Goal: Task Accomplishment & Management: Use online tool/utility

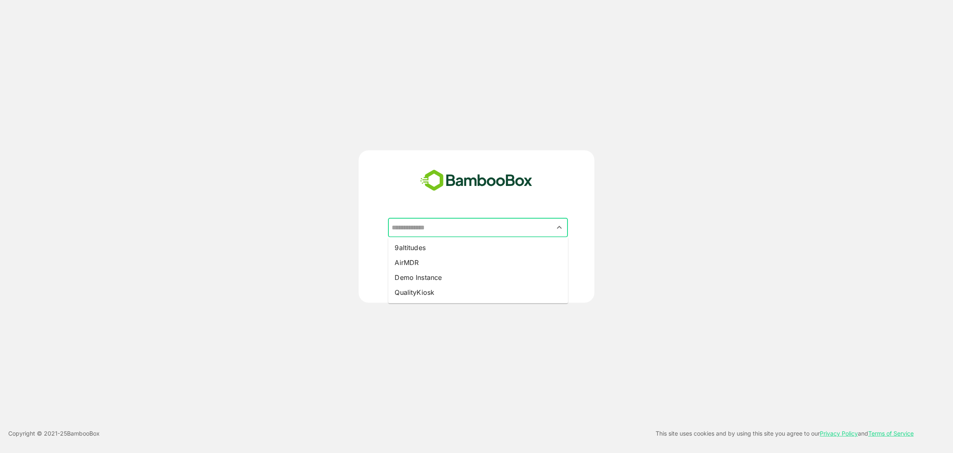
click at [427, 232] on input "text" at bounding box center [478, 228] width 177 height 16
click at [438, 245] on li "9altitudes" at bounding box center [478, 247] width 180 height 15
type input "**********"
click at [525, 269] on p "CONTINUE" at bounding box center [526, 272] width 83 height 9
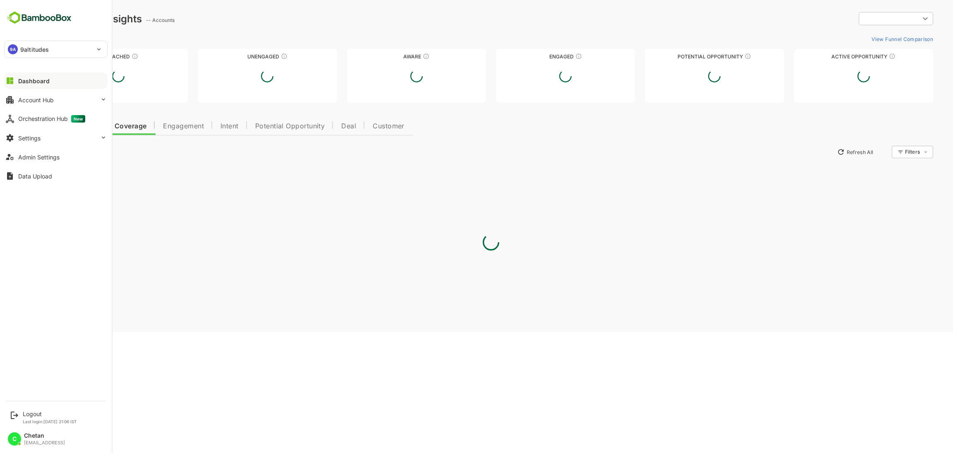
type input "**********"
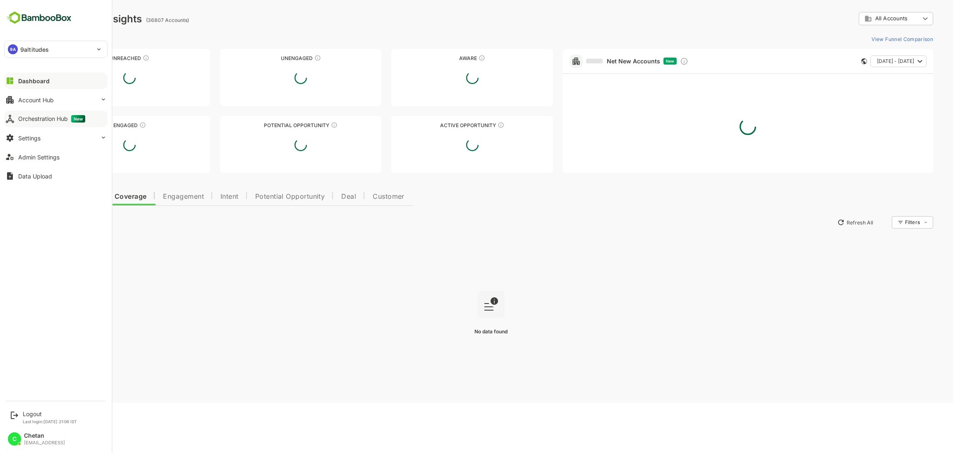
click at [45, 122] on div "Orchestration Hub New" at bounding box center [51, 118] width 67 height 7
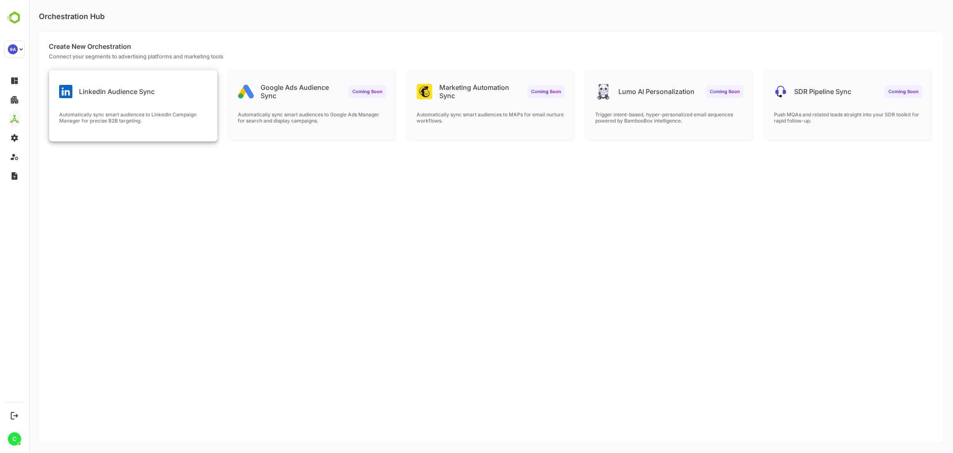
click at [145, 112] on p "Automatically sync smart audiences to LinkedIn Campaign Manager for precise B2B…" at bounding box center [133, 117] width 148 height 12
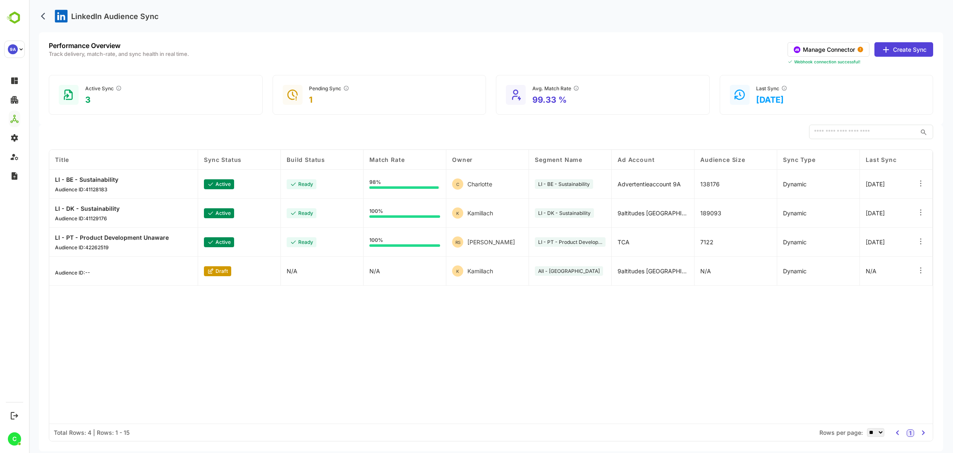
click at [823, 43] on button "Manage Connector" at bounding box center [829, 49] width 82 height 14
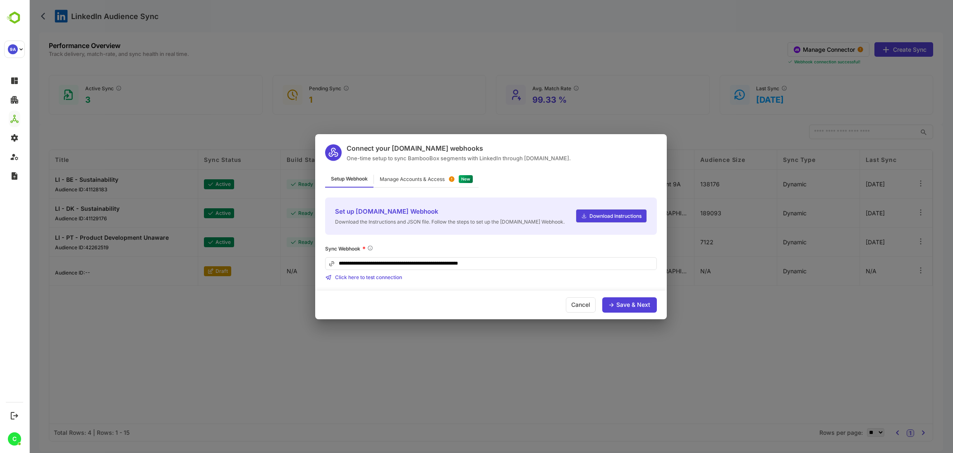
click at [427, 178] on div "Manage Accounts & Access" at bounding box center [412, 179] width 65 height 5
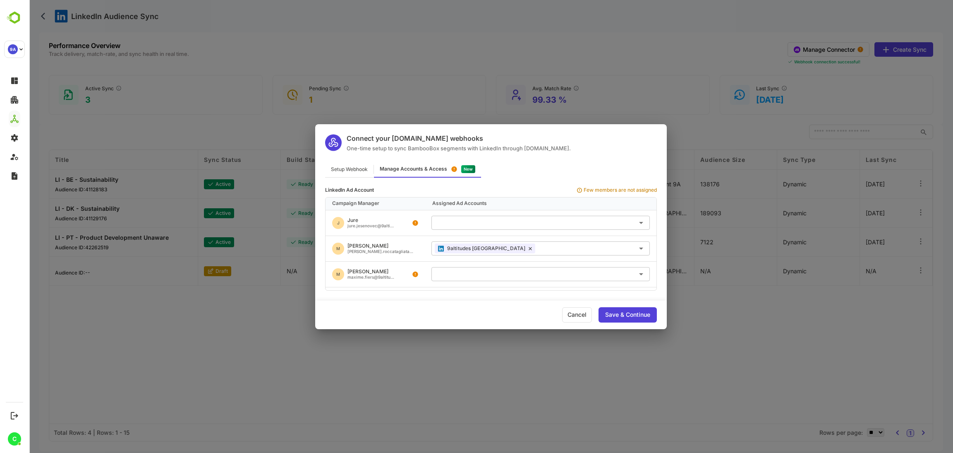
click at [478, 221] on input "text" at bounding box center [541, 223] width 212 height 14
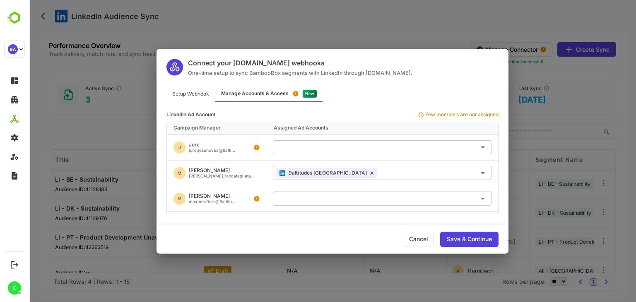
click at [356, 98] on div "Setup Webhook Manage Accounts & Access" at bounding box center [332, 94] width 352 height 16
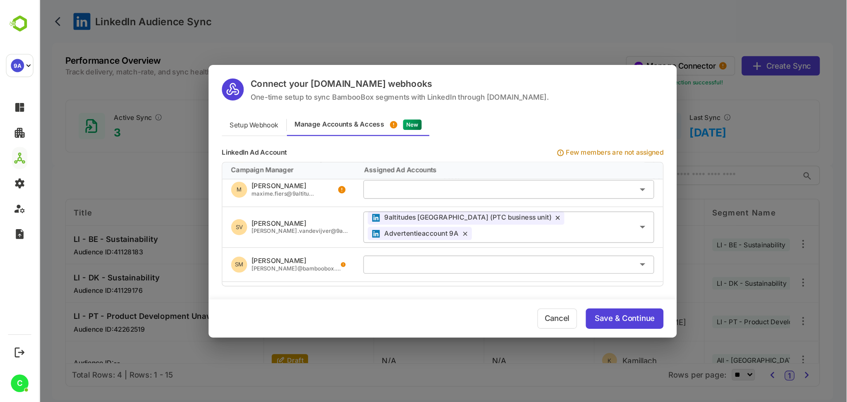
scroll to position [53, 0]
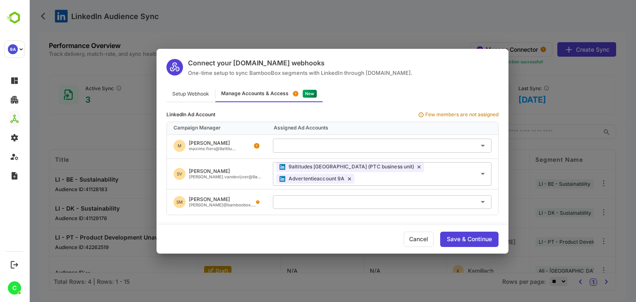
click at [351, 27] on div "Connect your [DOMAIN_NAME] webhooks One-time setup to sync BambooBox segments w…" at bounding box center [332, 151] width 607 height 302
